Goal: Communication & Community: Participate in discussion

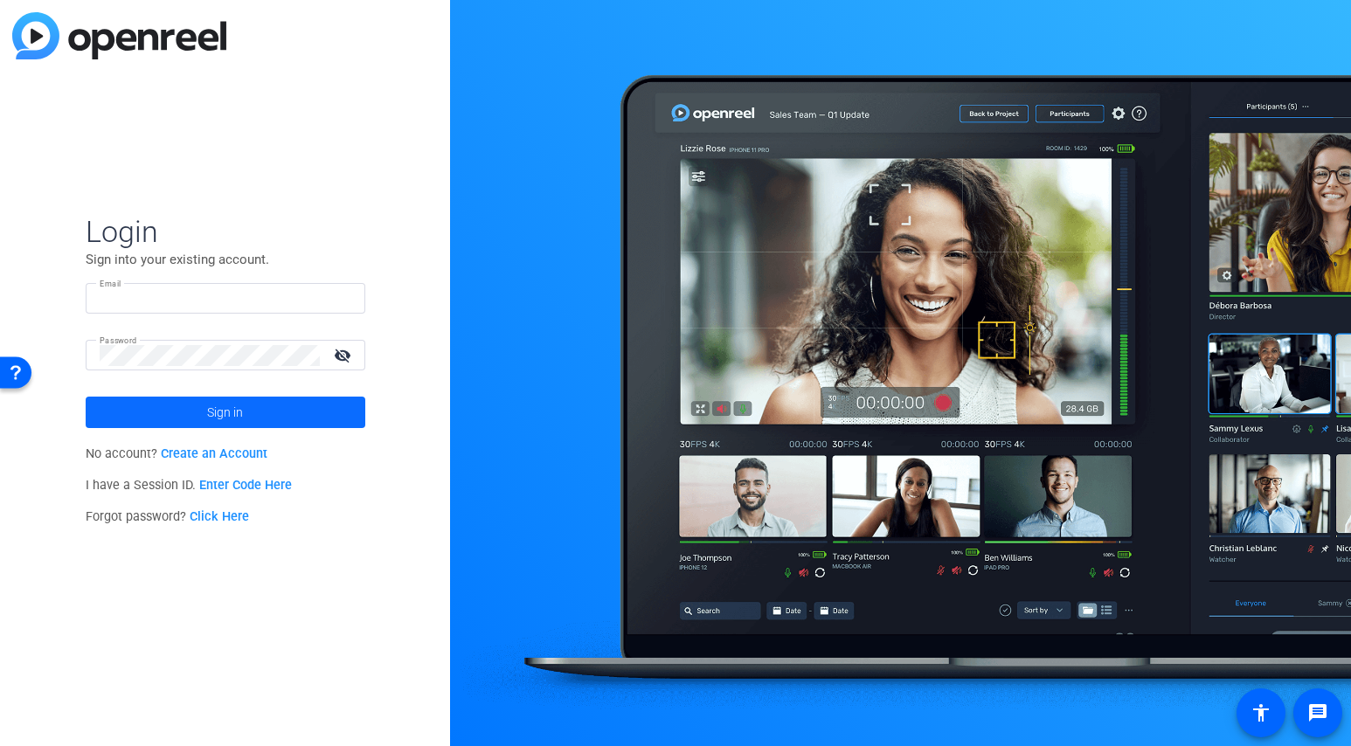
type input "[EMAIL_ADDRESS][PERSON_NAME][DOMAIN_NAME]"
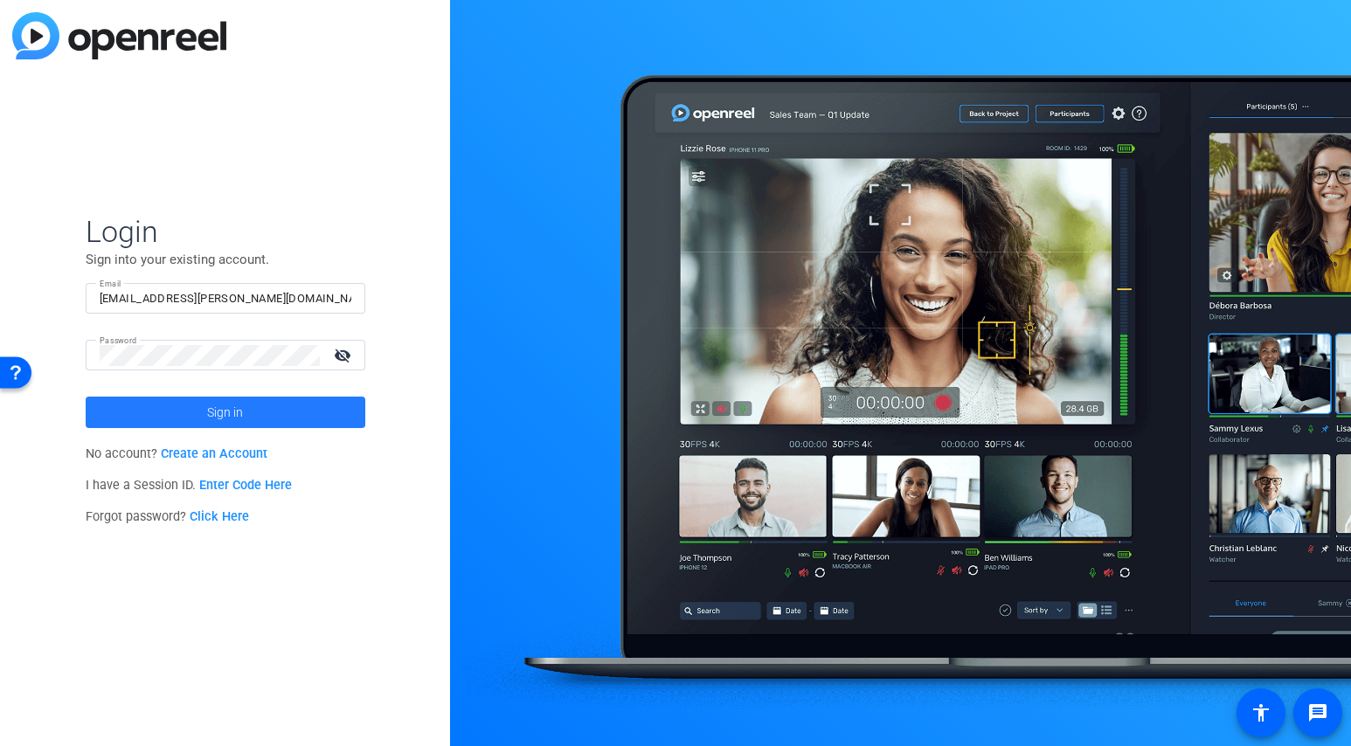
click at [233, 417] on span "Sign in" at bounding box center [225, 413] width 36 height 44
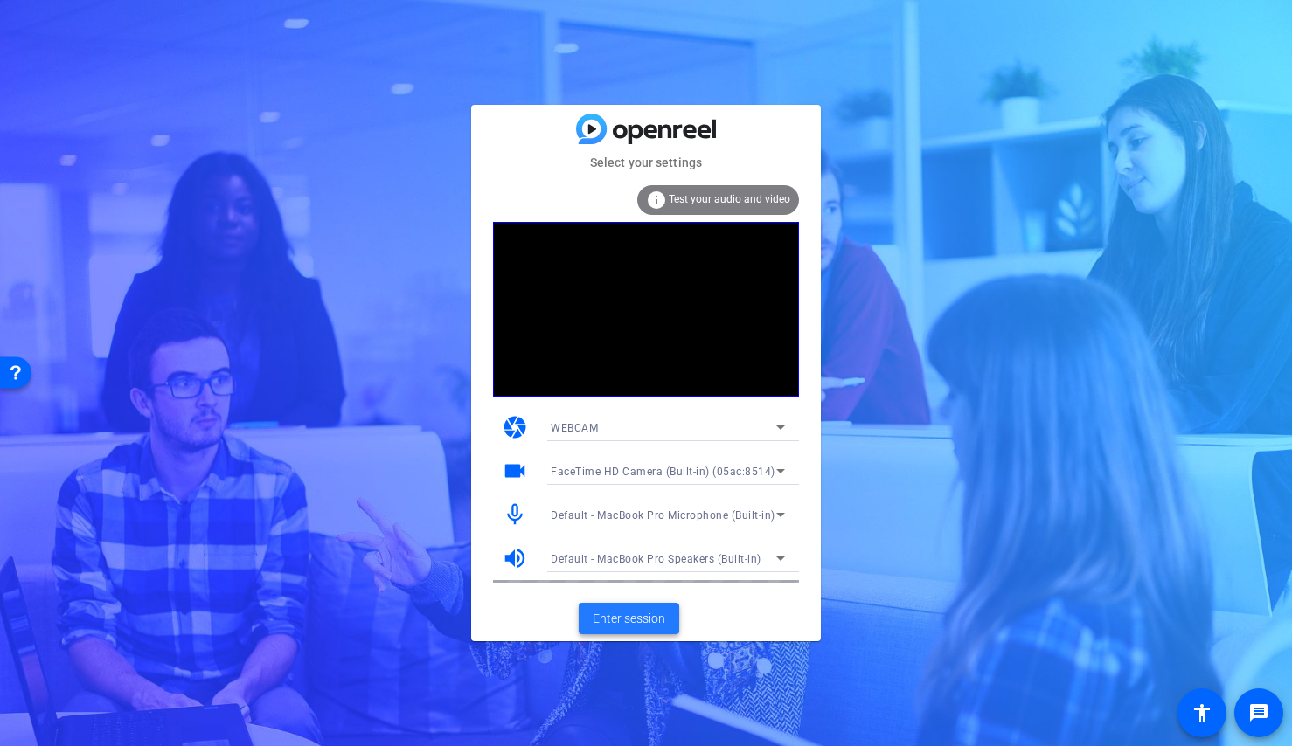
click at [621, 621] on span "Enter session" at bounding box center [629, 619] width 73 height 18
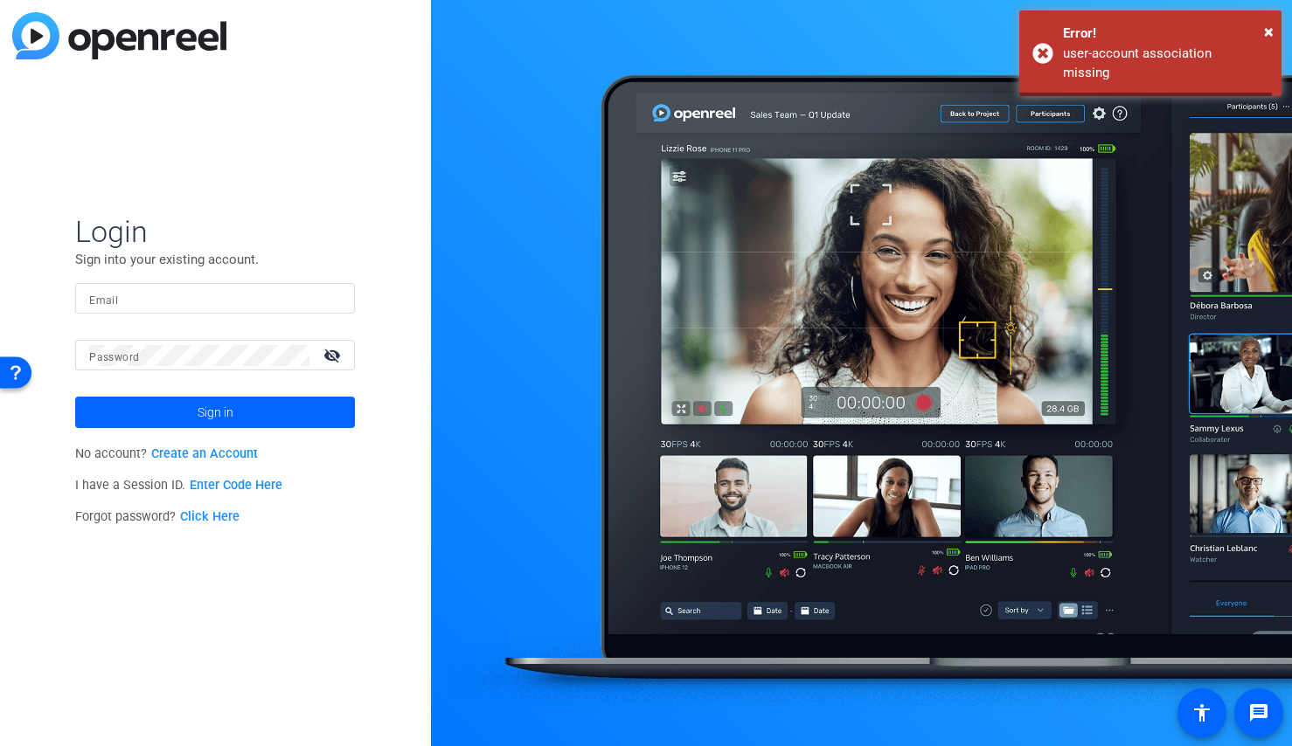
type input "jspier@broadstreet.com"
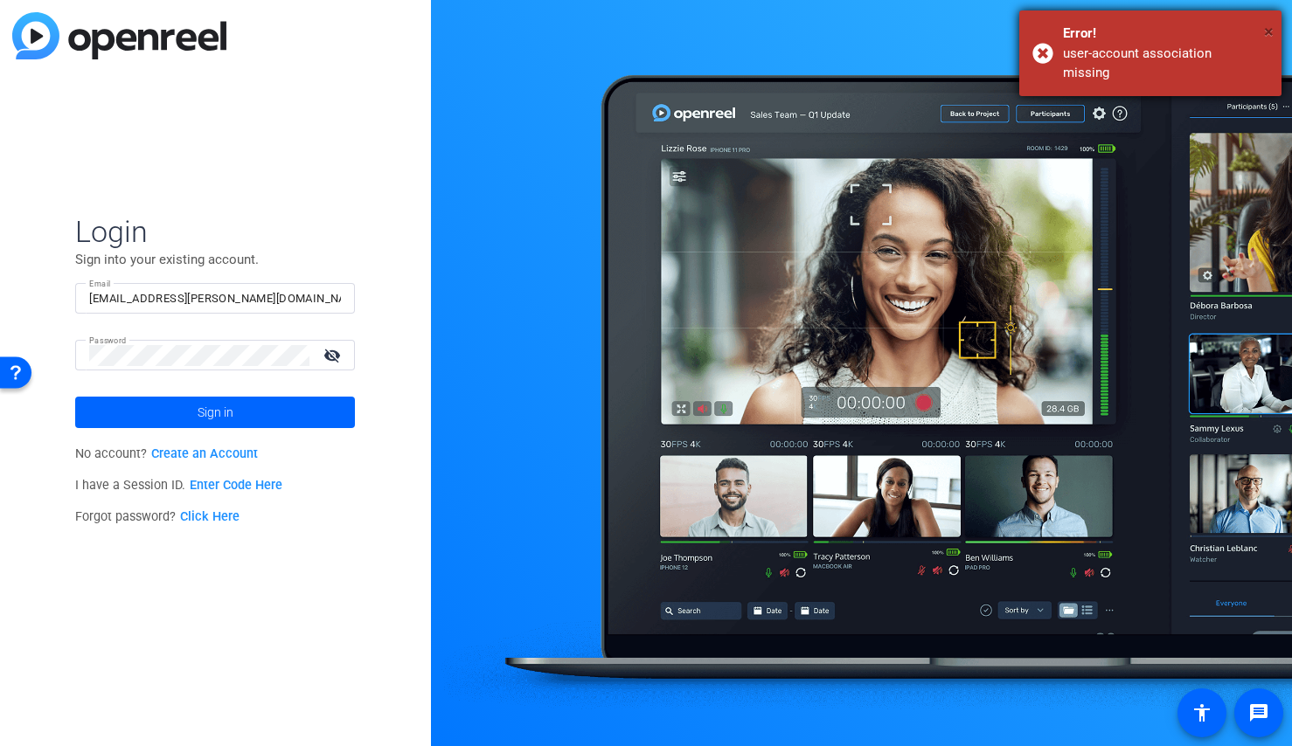
click at [1272, 30] on span "×" at bounding box center [1269, 31] width 10 height 21
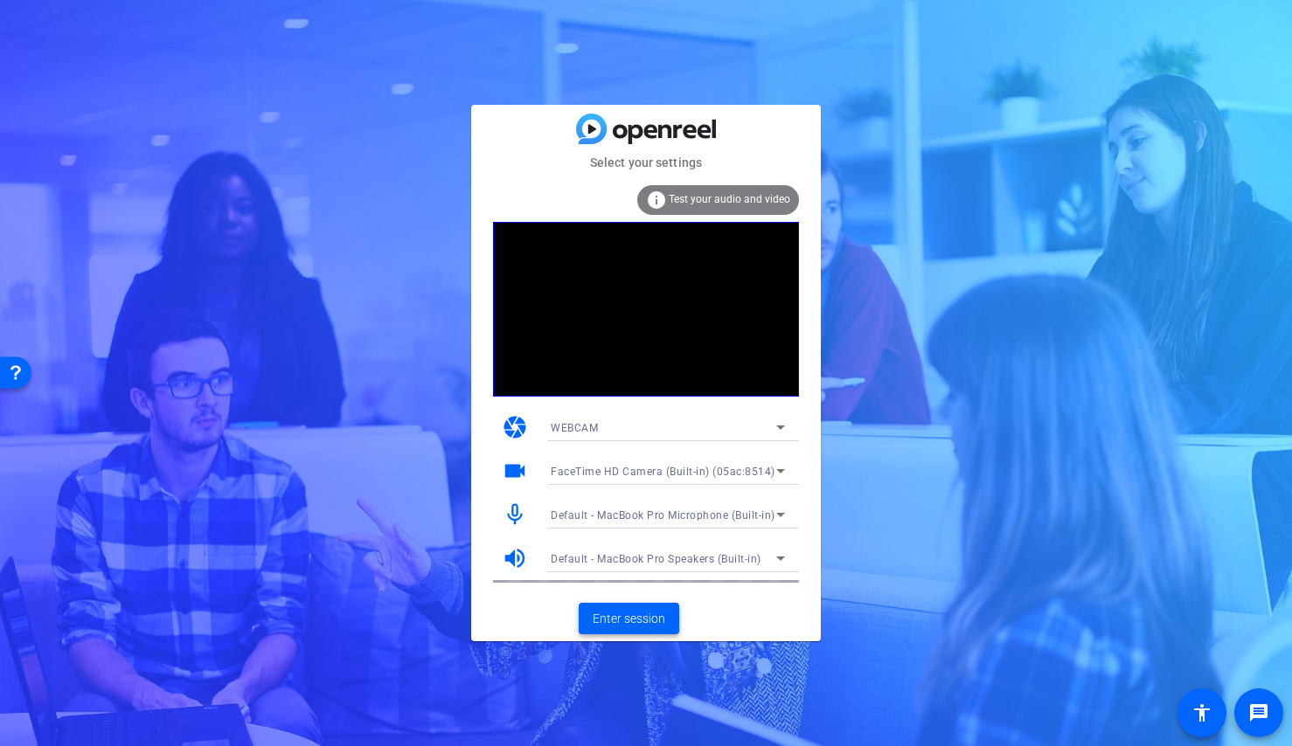
click at [618, 619] on span "Enter session" at bounding box center [629, 619] width 73 height 18
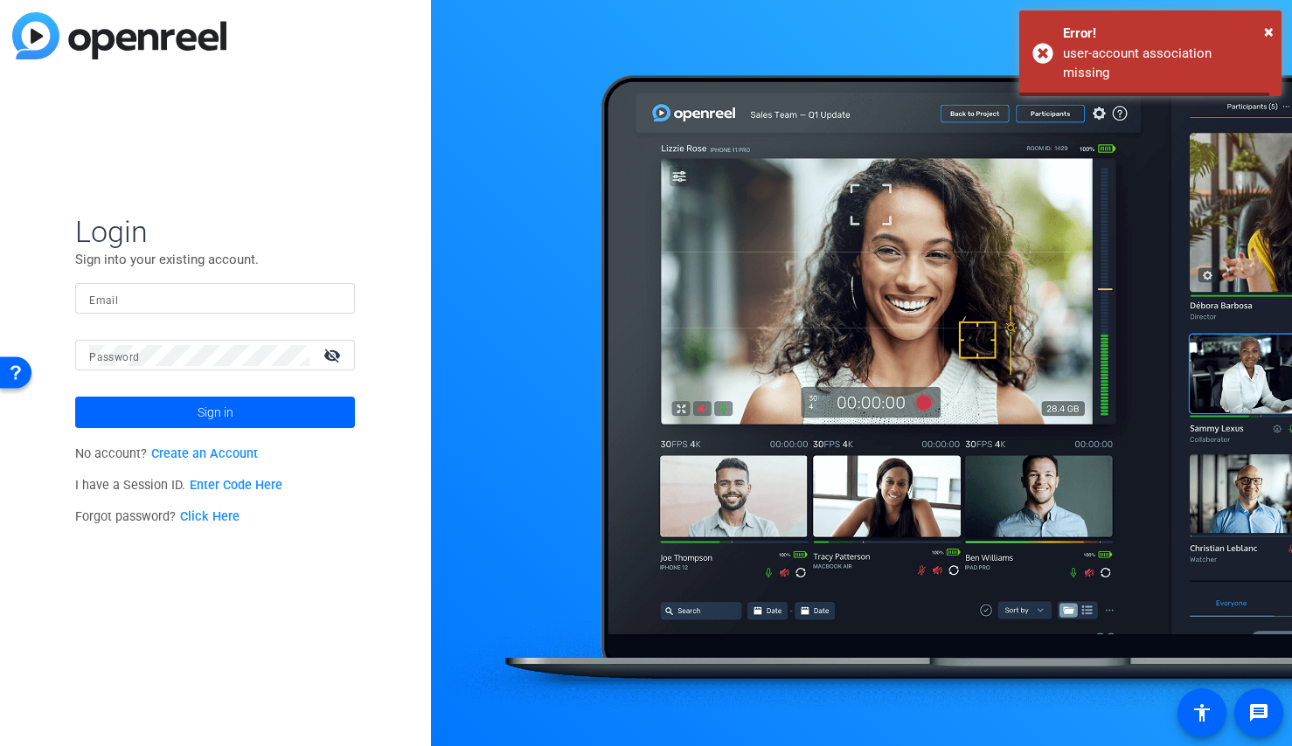
type input "jspier@broadstreet.com"
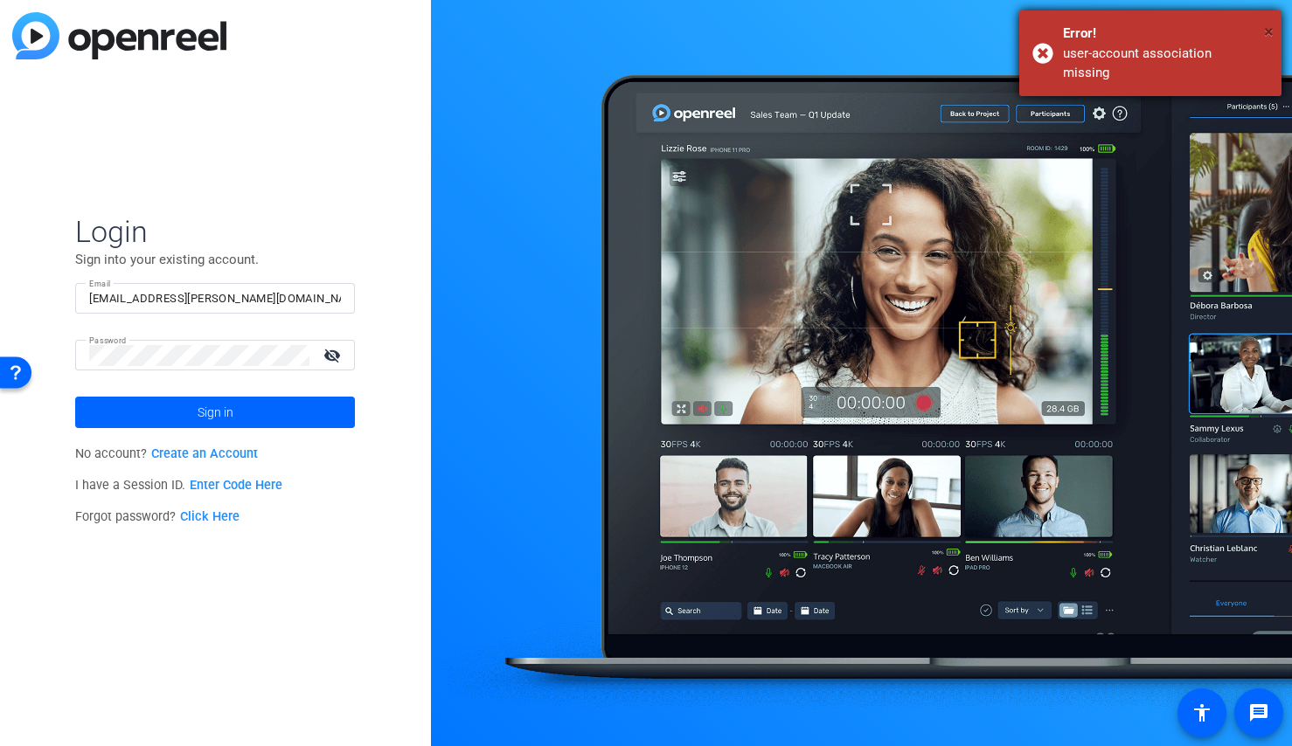
click at [1273, 28] on span "×" at bounding box center [1269, 31] width 10 height 21
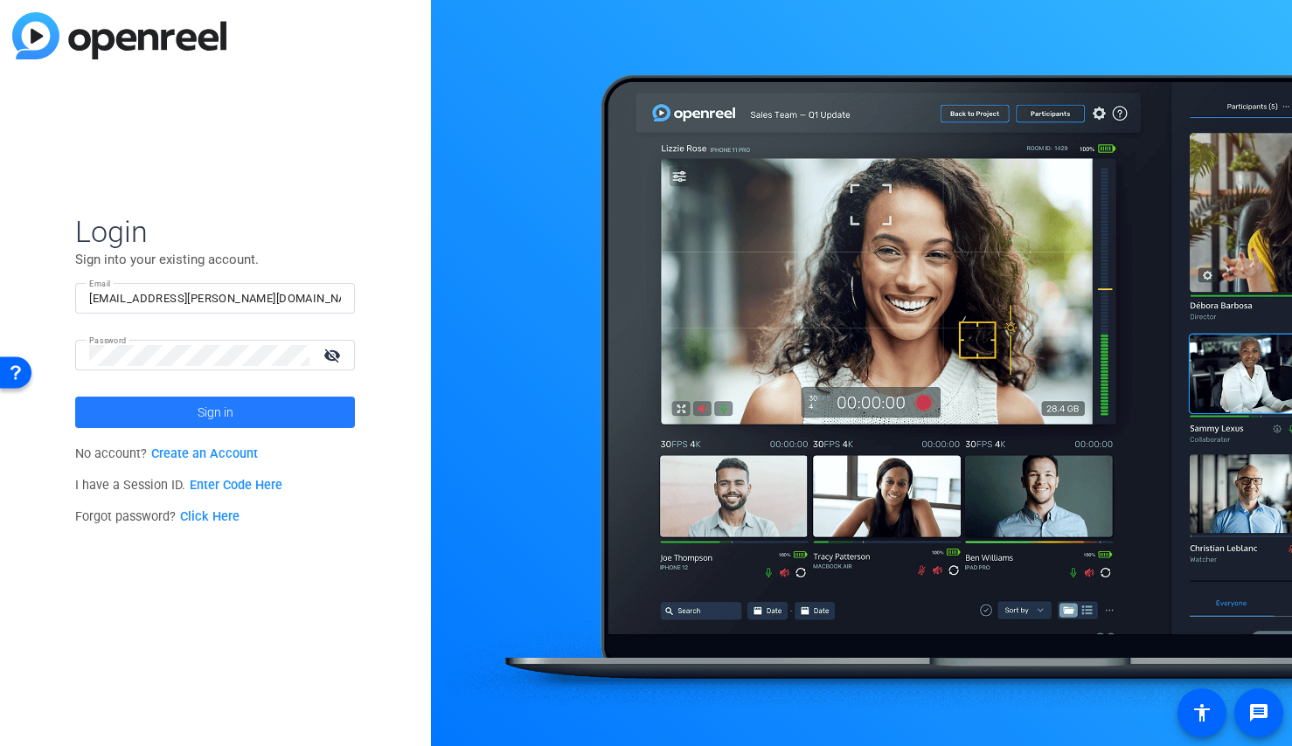
click at [212, 415] on span "Sign in" at bounding box center [216, 413] width 36 height 44
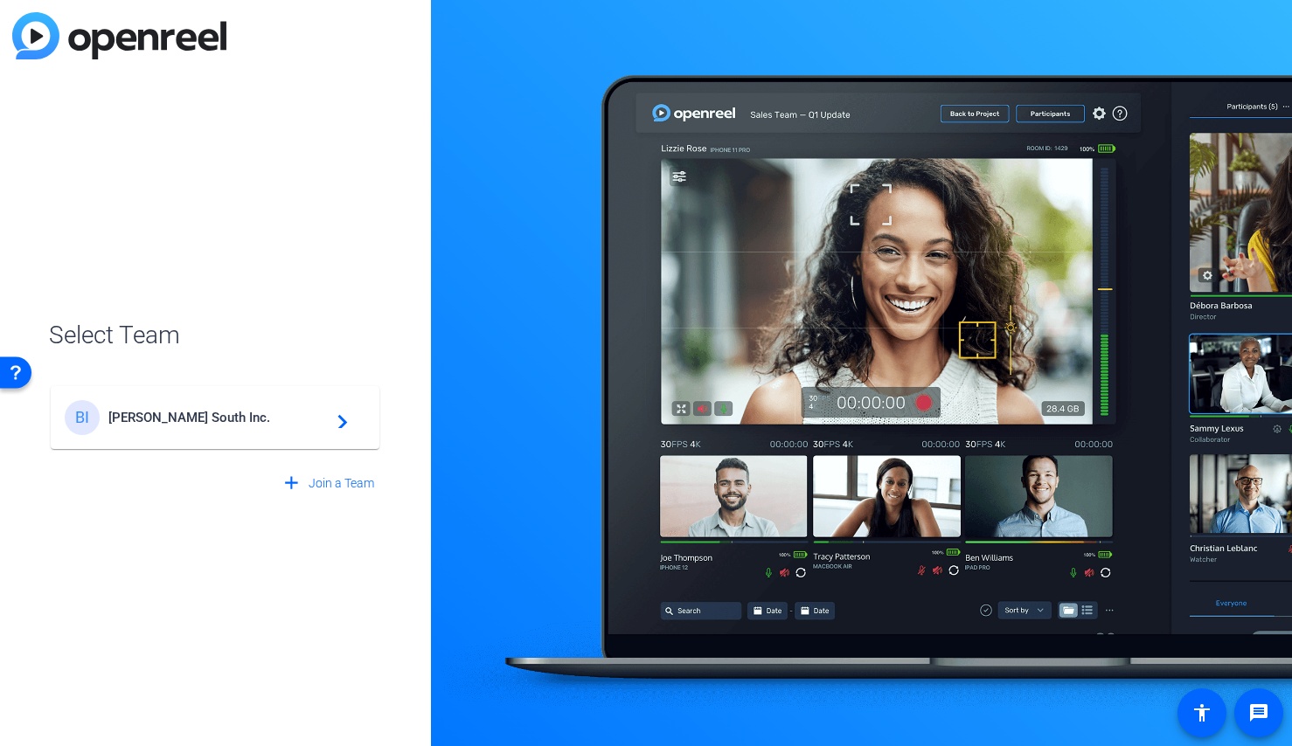
click at [340, 420] on mat-icon "navigate_next" at bounding box center [337, 417] width 21 height 21
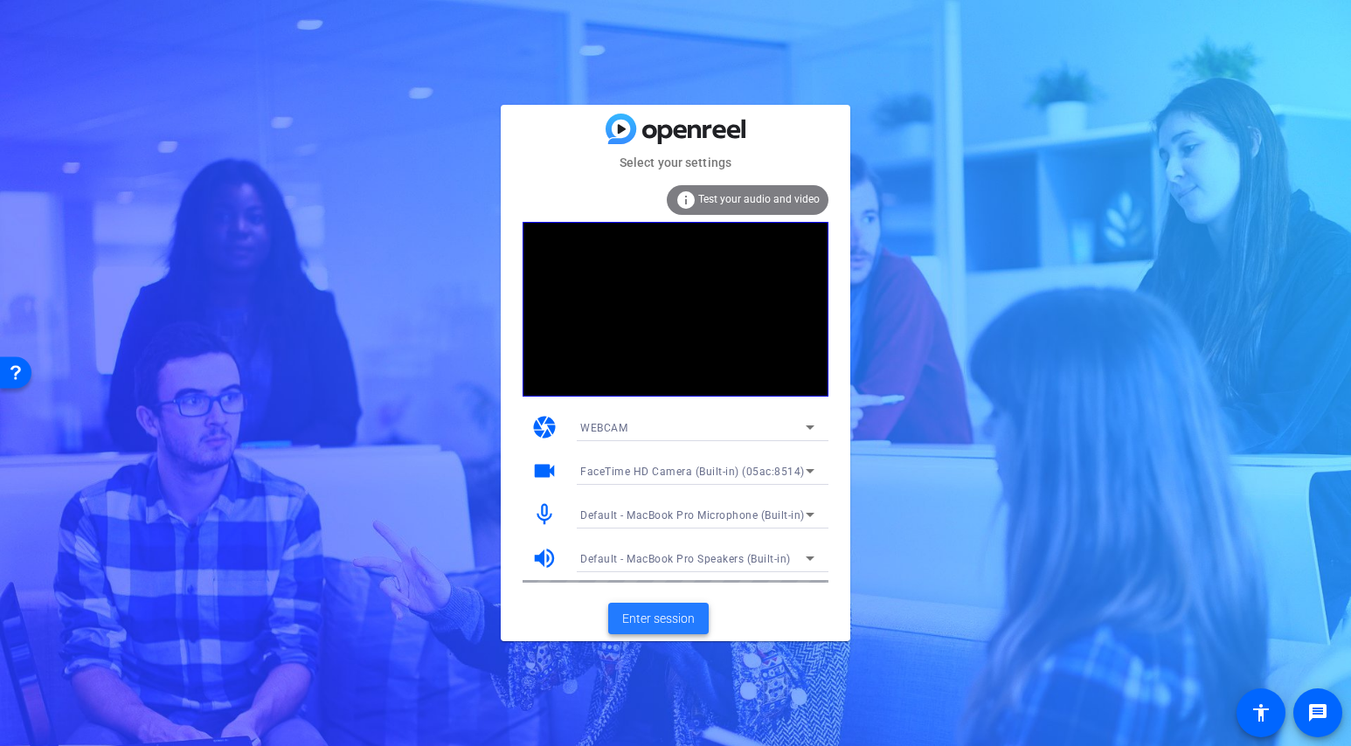
click at [663, 622] on span "Enter session" at bounding box center [658, 619] width 73 height 18
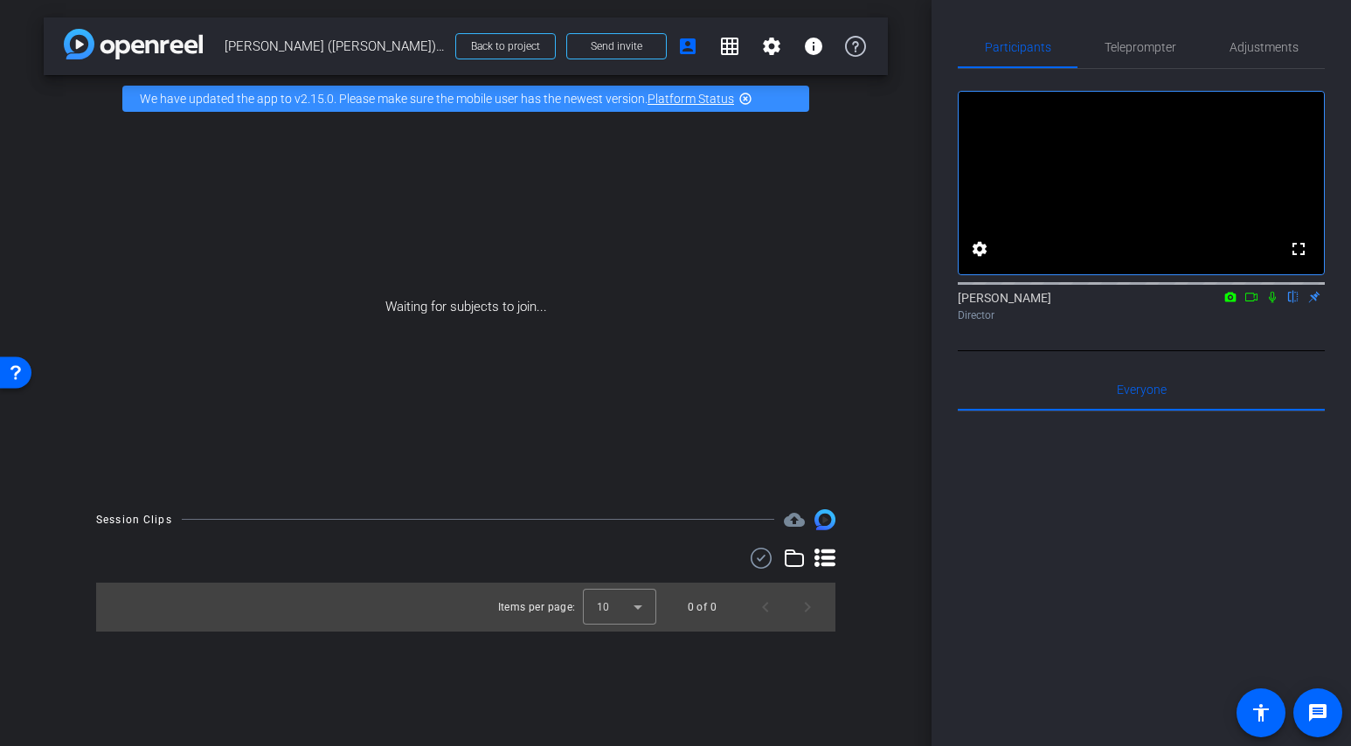
click at [1273, 303] on icon at bounding box center [1273, 297] width 14 height 12
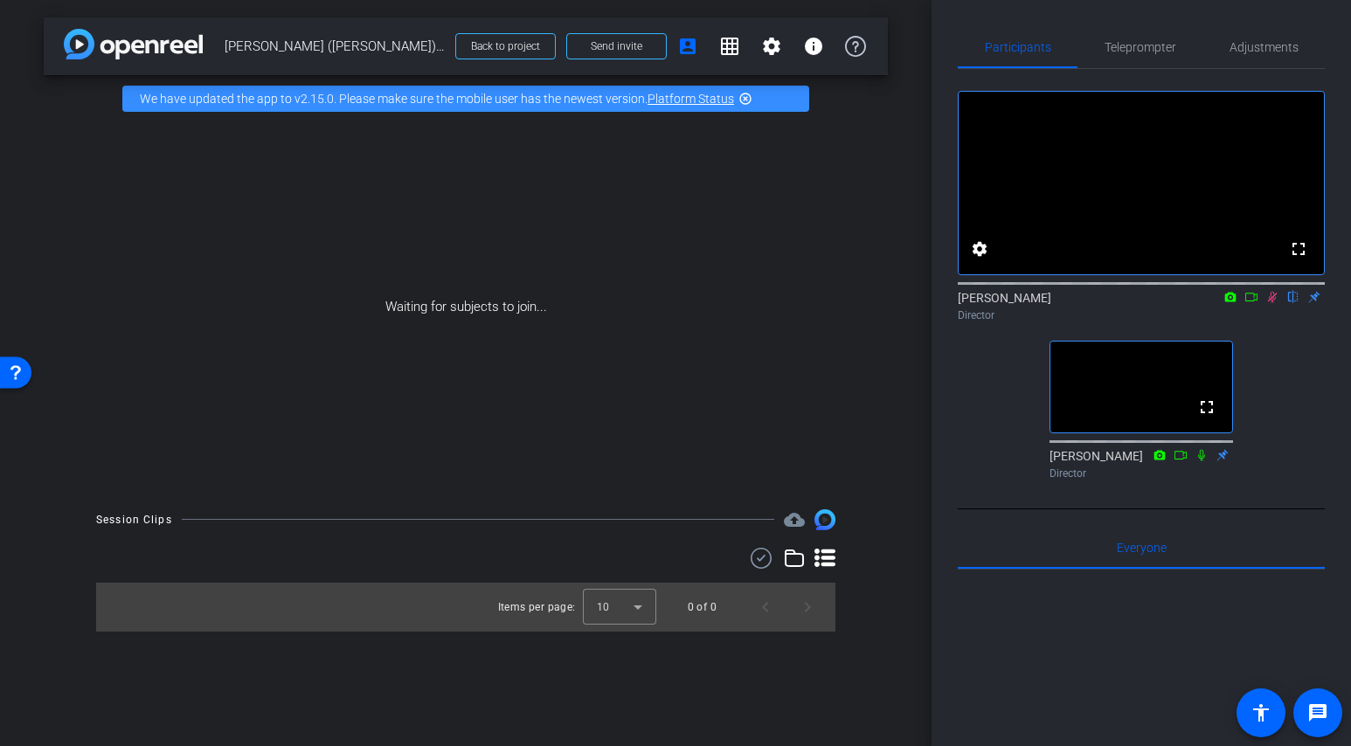
click at [1275, 303] on icon at bounding box center [1273, 297] width 10 height 11
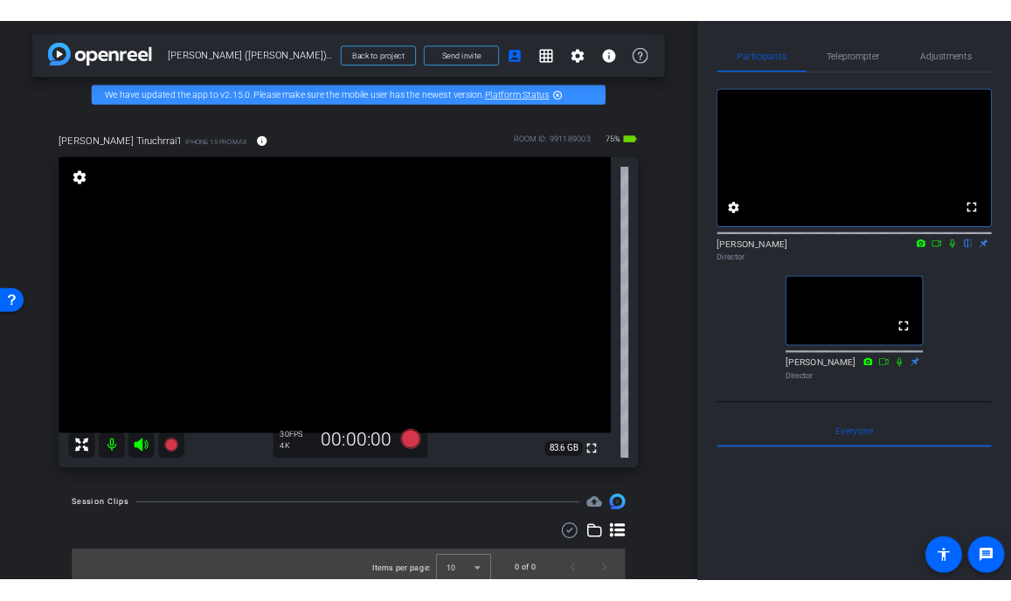
scroll to position [8, 0]
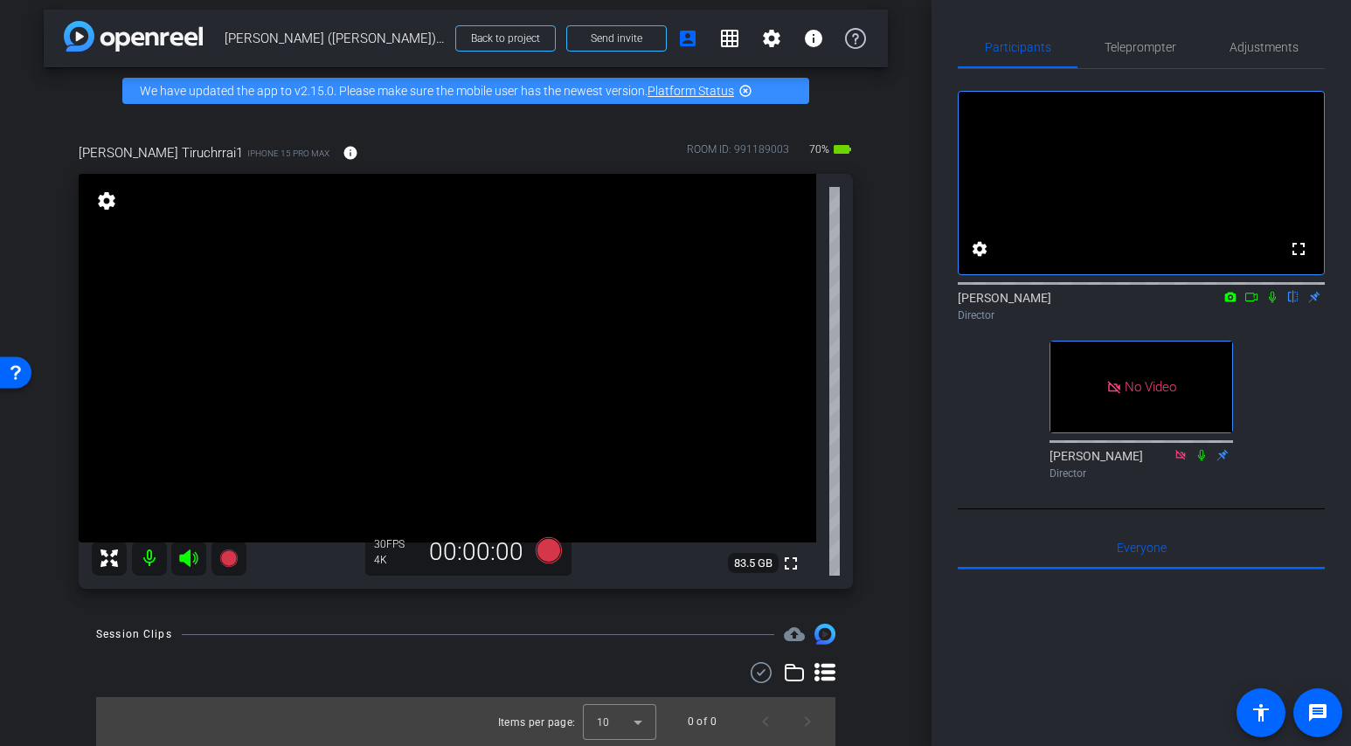
click at [1258, 303] on icon at bounding box center [1252, 297] width 14 height 12
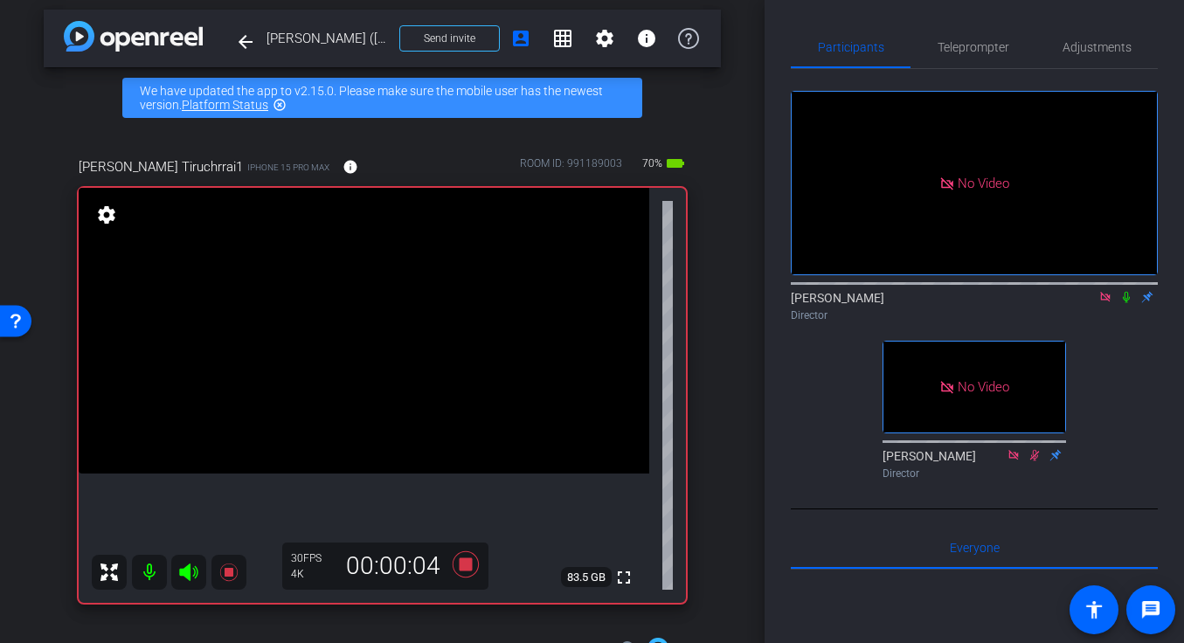
click at [1129, 303] on icon at bounding box center [1127, 297] width 14 height 12
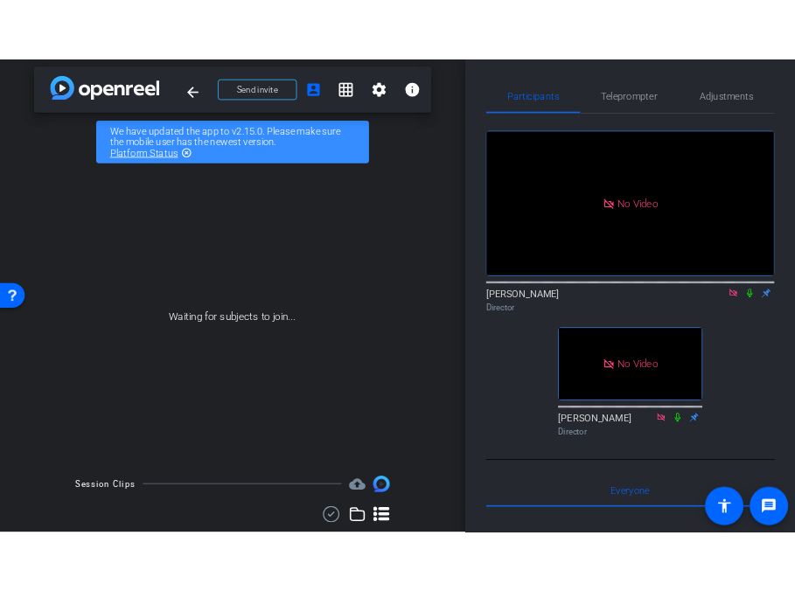
scroll to position [0, 0]
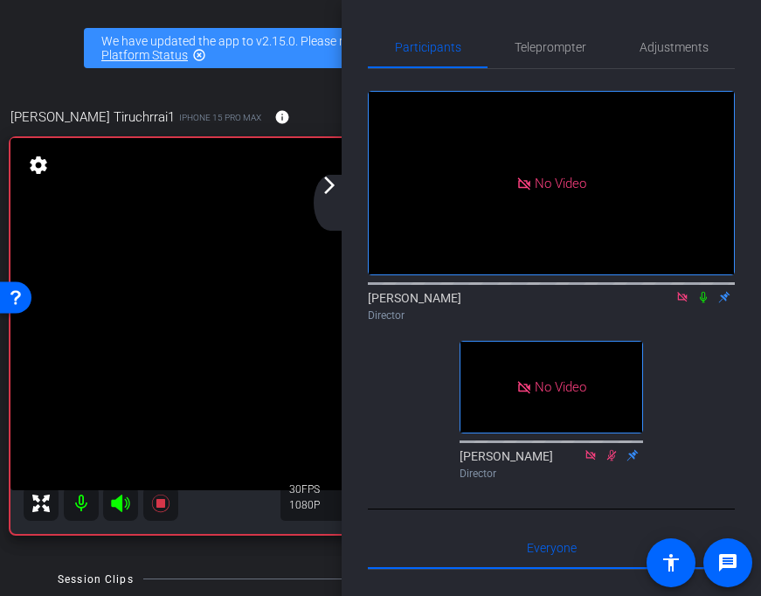
click at [704, 303] on icon at bounding box center [703, 297] width 7 height 11
click at [703, 303] on icon at bounding box center [704, 297] width 14 height 12
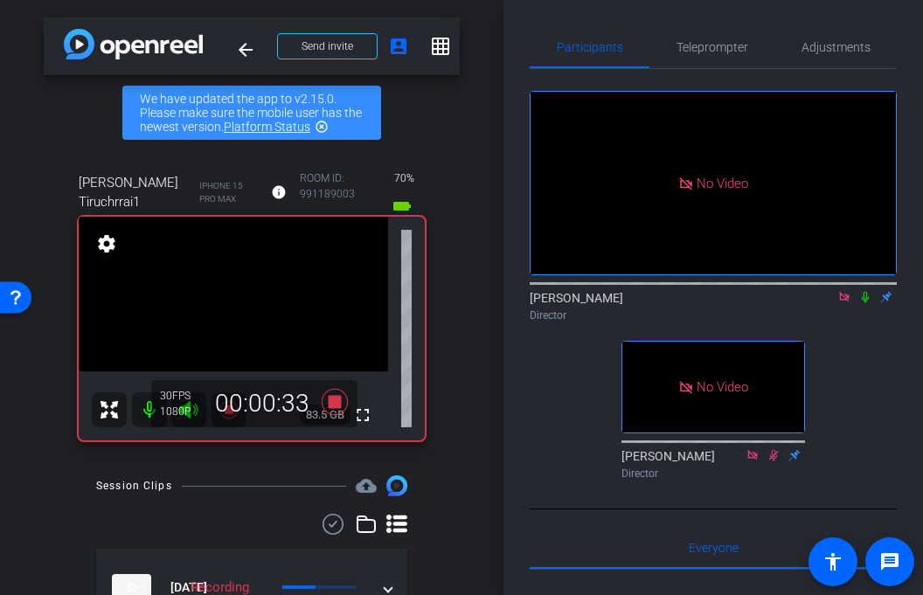
click at [865, 303] on icon at bounding box center [865, 297] width 7 height 11
click at [866, 303] on icon at bounding box center [866, 297] width 10 height 11
click at [867, 303] on icon at bounding box center [865, 297] width 7 height 11
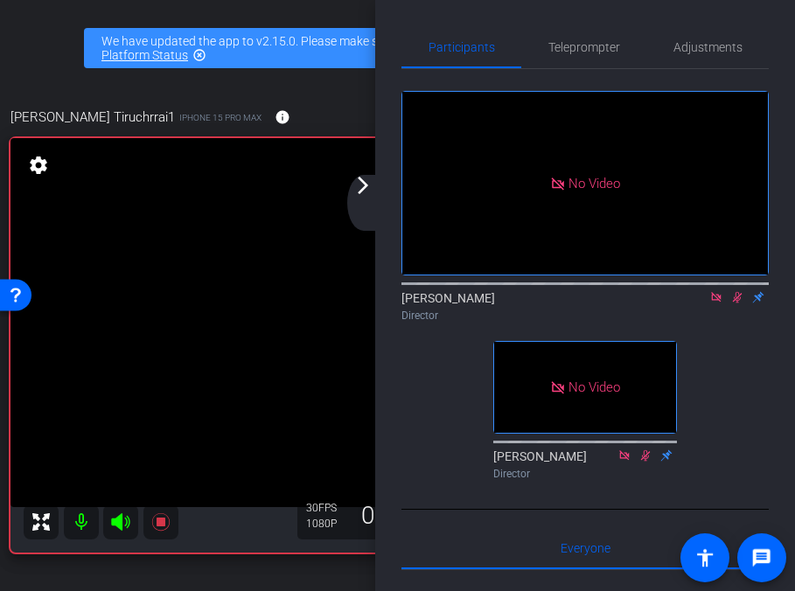
click at [739, 303] on icon at bounding box center [737, 297] width 10 height 11
click at [739, 303] on icon at bounding box center [737, 297] width 14 height 12
click at [739, 303] on icon at bounding box center [737, 297] width 10 height 11
click at [736, 303] on icon at bounding box center [737, 297] width 14 height 12
click at [737, 303] on icon at bounding box center [737, 297] width 10 height 11
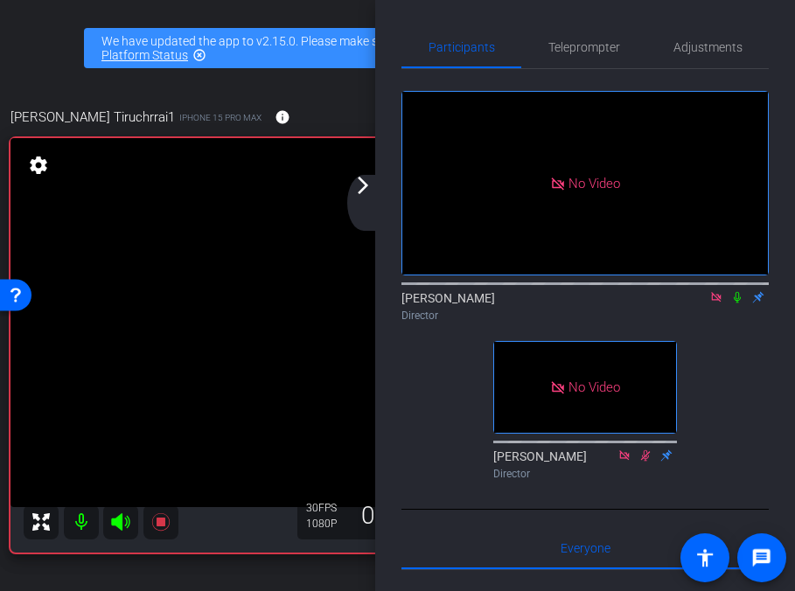
click at [739, 303] on icon at bounding box center [736, 297] width 7 height 11
click at [739, 303] on icon at bounding box center [737, 297] width 10 height 11
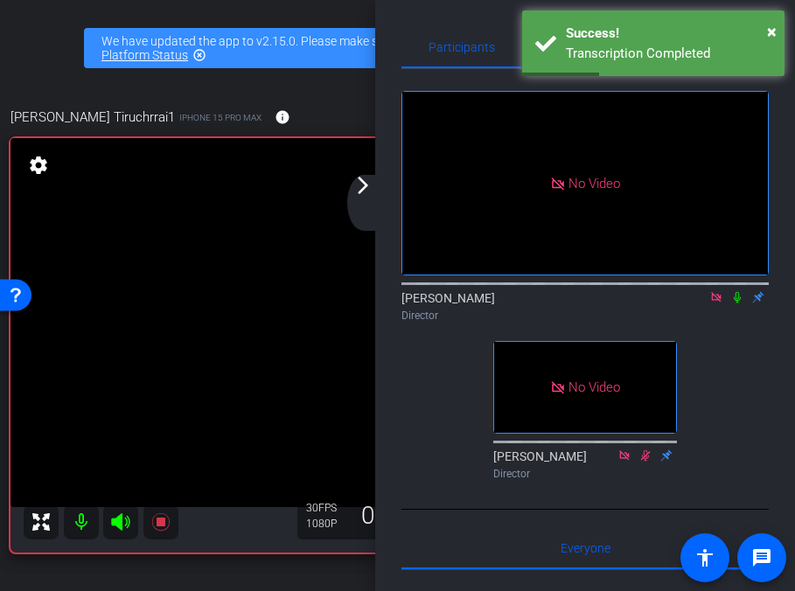
click at [738, 303] on icon at bounding box center [736, 297] width 7 height 11
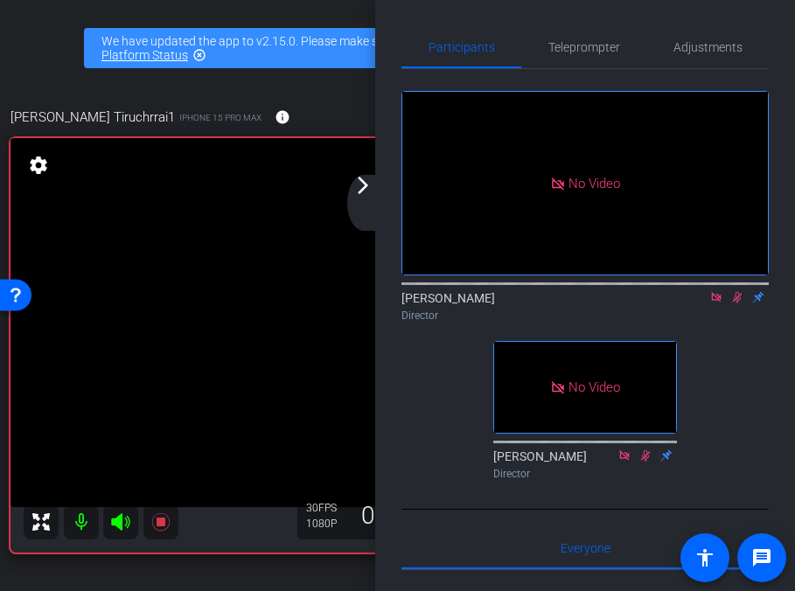
click at [740, 303] on icon at bounding box center [737, 297] width 14 height 12
click at [736, 303] on icon at bounding box center [737, 297] width 14 height 12
click at [737, 303] on icon at bounding box center [737, 297] width 10 height 11
click at [739, 303] on icon at bounding box center [737, 297] width 14 height 12
click at [736, 303] on icon at bounding box center [737, 297] width 14 height 12
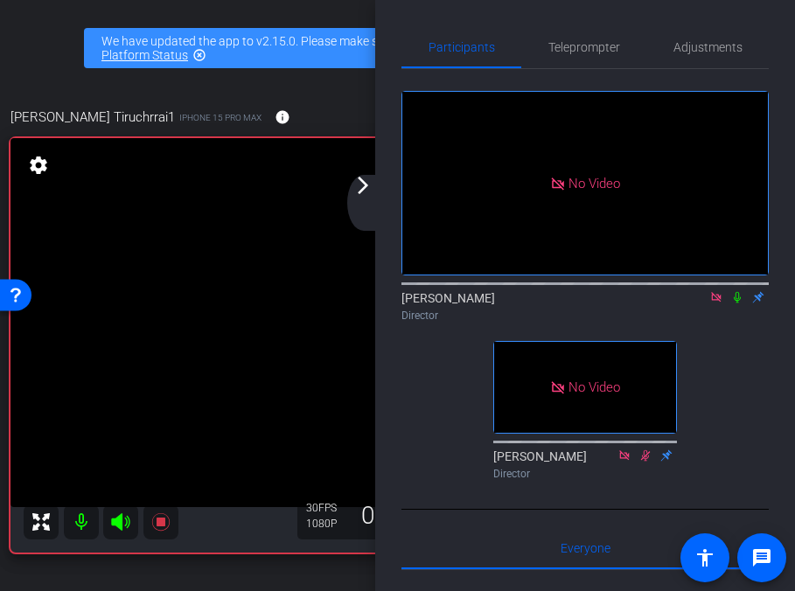
click at [739, 303] on icon at bounding box center [737, 297] width 14 height 12
click at [738, 323] on div "[PERSON_NAME] Director" at bounding box center [584, 306] width 367 height 34
click at [739, 303] on icon at bounding box center [737, 297] width 14 height 12
click at [735, 303] on icon at bounding box center [737, 297] width 14 height 12
click at [736, 303] on icon at bounding box center [737, 297] width 14 height 12
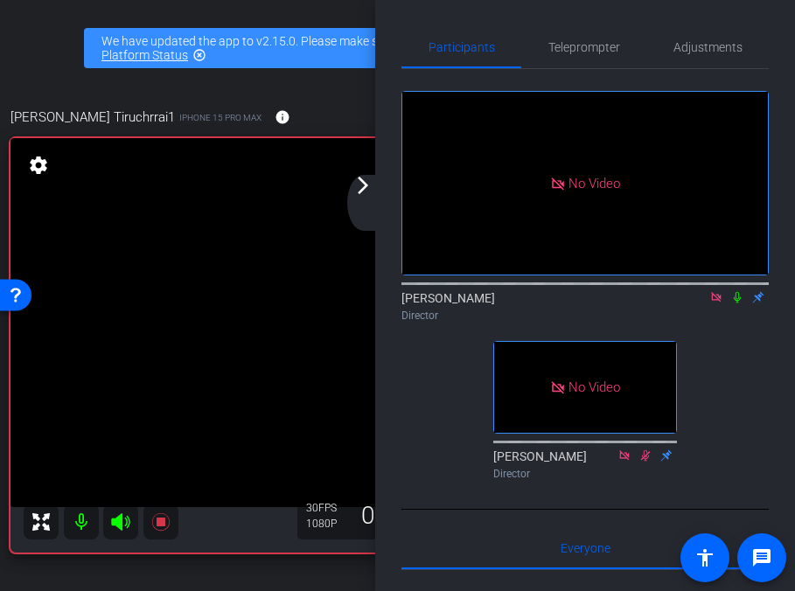
click at [736, 303] on icon at bounding box center [736, 297] width 7 height 11
click at [736, 303] on icon at bounding box center [737, 297] width 14 height 12
click at [736, 303] on icon at bounding box center [736, 297] width 7 height 11
click at [736, 303] on icon at bounding box center [737, 297] width 14 height 12
click at [739, 303] on icon at bounding box center [737, 297] width 14 height 12
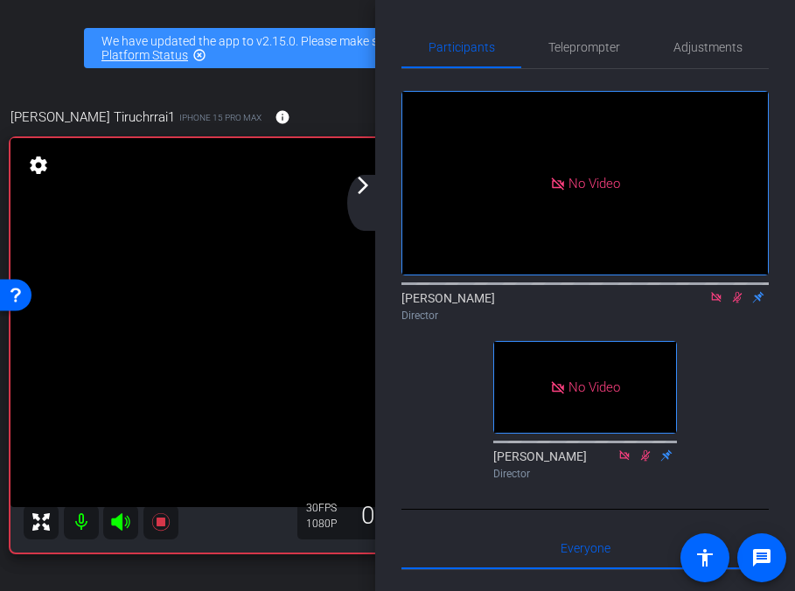
click at [739, 303] on icon at bounding box center [737, 297] width 14 height 12
click at [737, 303] on icon at bounding box center [737, 297] width 14 height 12
click at [738, 303] on icon at bounding box center [737, 297] width 10 height 11
click at [740, 303] on icon at bounding box center [737, 297] width 14 height 12
click at [741, 303] on icon at bounding box center [737, 297] width 14 height 12
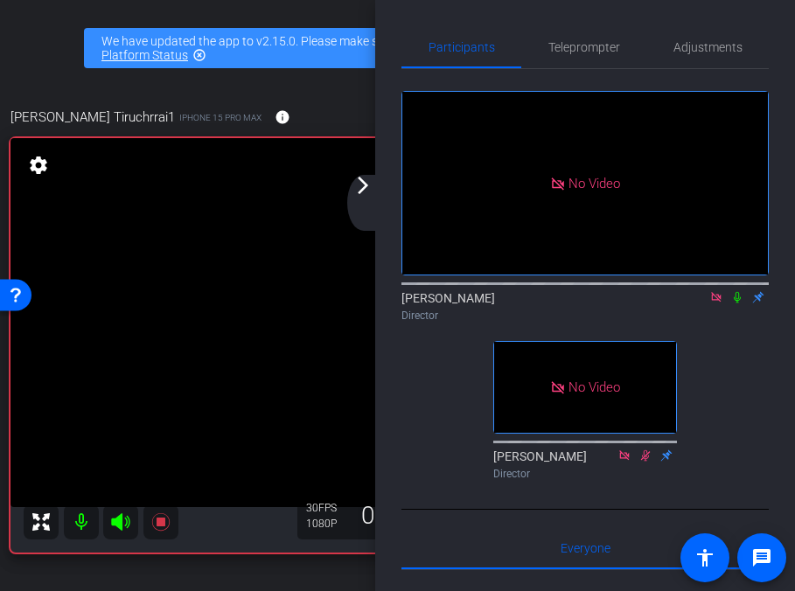
click at [735, 303] on icon at bounding box center [737, 297] width 14 height 12
click at [739, 303] on icon at bounding box center [737, 297] width 10 height 11
click at [739, 303] on icon at bounding box center [737, 297] width 14 height 12
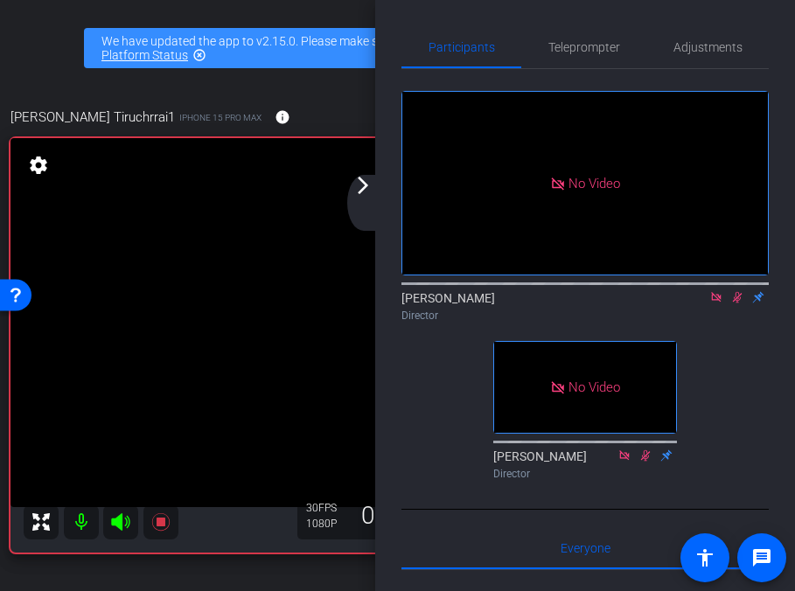
click at [739, 303] on icon at bounding box center [737, 297] width 14 height 12
click at [738, 303] on icon at bounding box center [736, 297] width 7 height 11
click at [736, 303] on icon at bounding box center [737, 297] width 10 height 11
click at [737, 303] on icon at bounding box center [737, 297] width 14 height 12
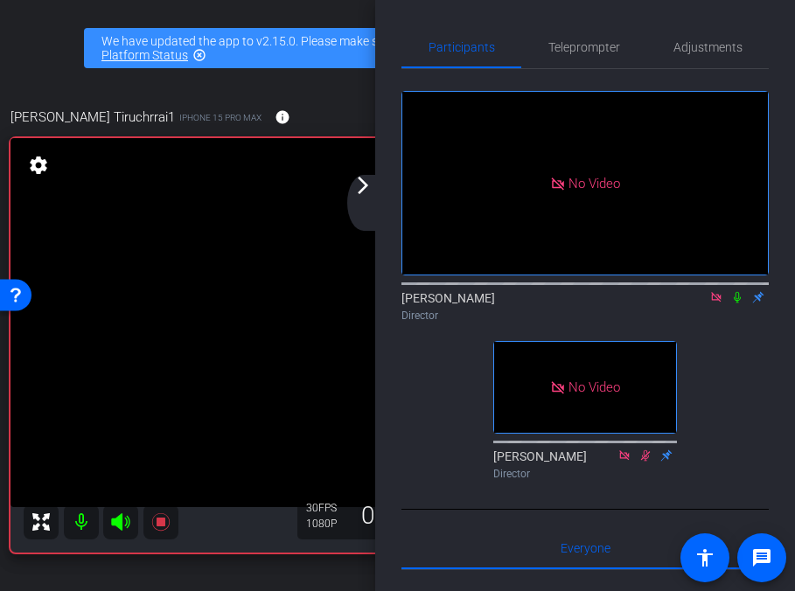
click at [737, 303] on icon at bounding box center [737, 297] width 14 height 12
click at [739, 303] on icon at bounding box center [737, 297] width 14 height 12
click at [739, 303] on icon at bounding box center [737, 297] width 10 height 11
click at [738, 303] on icon at bounding box center [736, 297] width 7 height 11
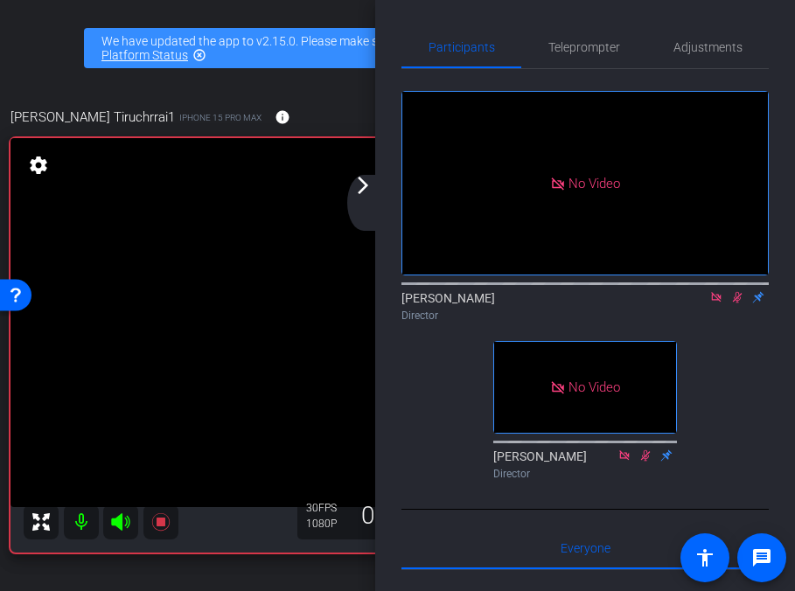
click at [738, 303] on icon at bounding box center [737, 297] width 10 height 11
click at [737, 303] on icon at bounding box center [737, 297] width 14 height 12
click at [741, 305] on mat-icon at bounding box center [736, 297] width 21 height 16
click at [737, 303] on icon at bounding box center [737, 297] width 14 height 12
click at [739, 303] on icon at bounding box center [737, 297] width 10 height 11
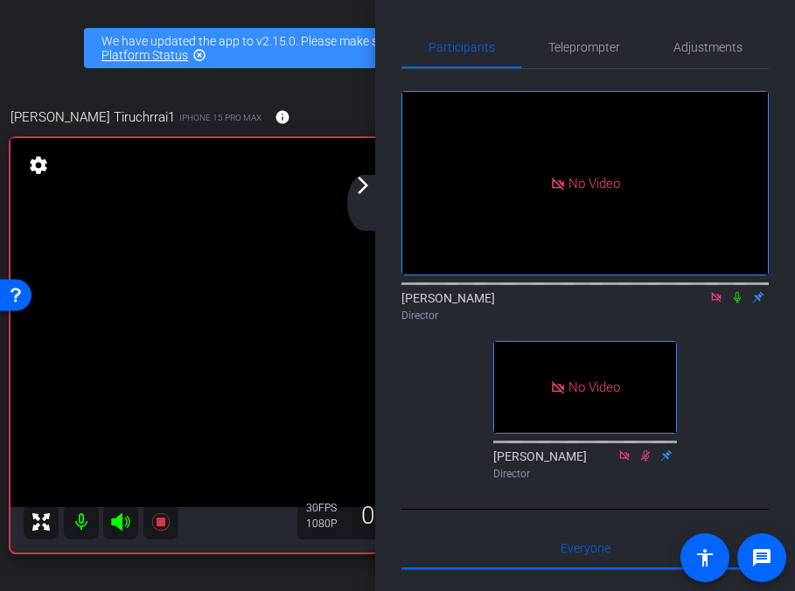
click at [740, 303] on icon at bounding box center [737, 297] width 14 height 12
click at [739, 303] on icon at bounding box center [737, 297] width 14 height 12
click at [737, 303] on icon at bounding box center [737, 297] width 14 height 12
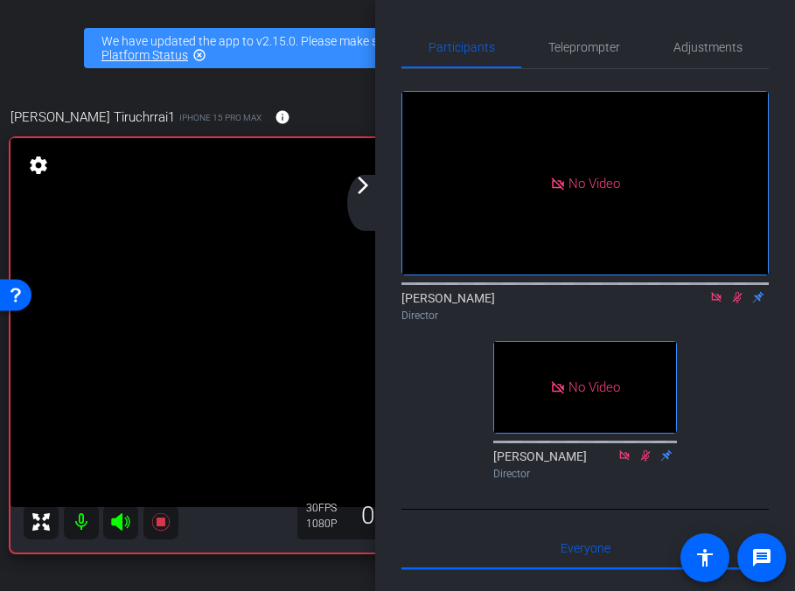
click at [737, 303] on icon at bounding box center [737, 297] width 10 height 11
click at [740, 303] on icon at bounding box center [737, 297] width 14 height 12
click at [742, 303] on icon at bounding box center [737, 297] width 14 height 12
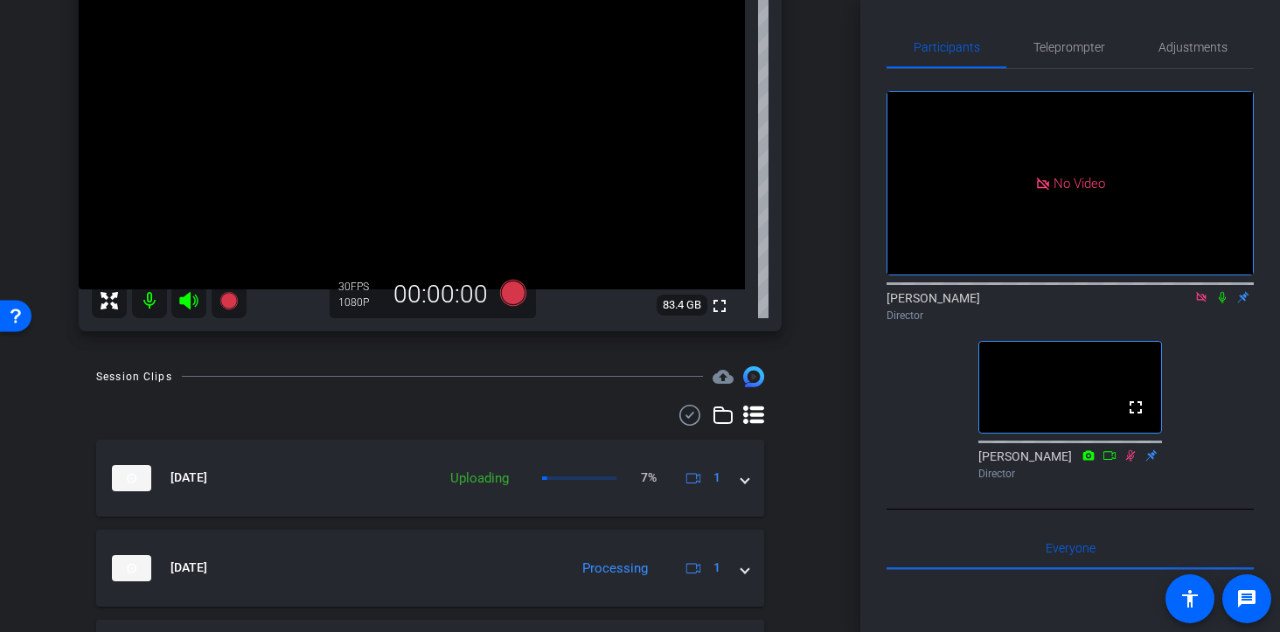
scroll to position [212, 0]
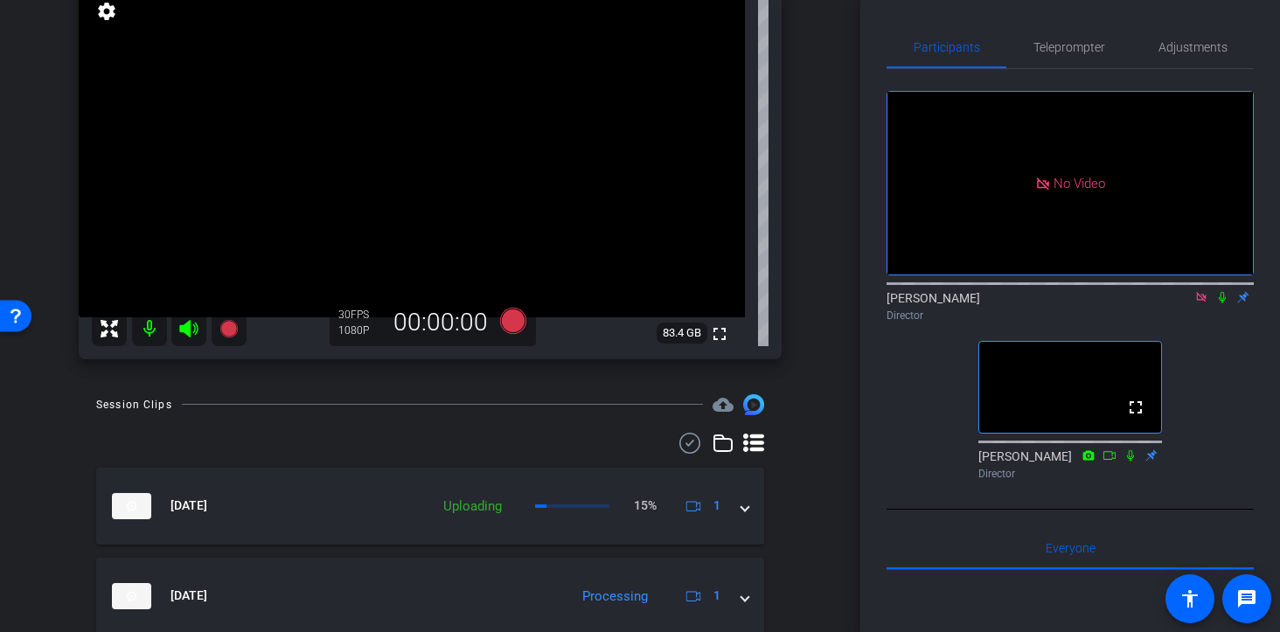
click at [1204, 302] on icon at bounding box center [1201, 297] width 10 height 10
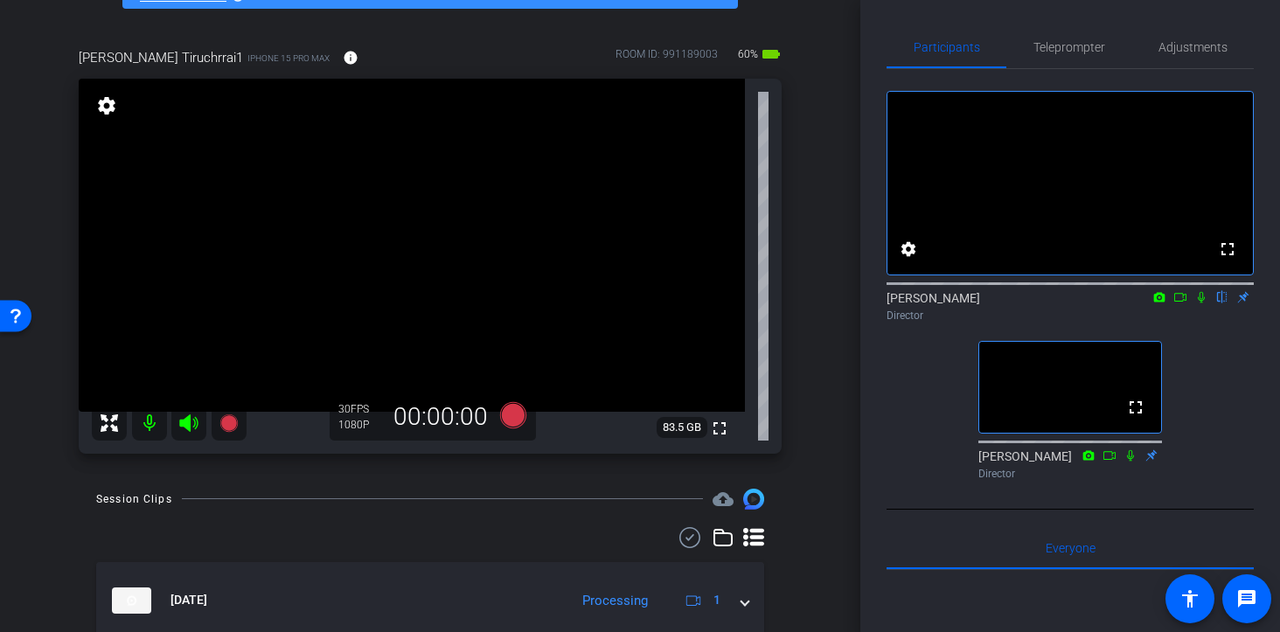
scroll to position [121, 0]
